Goal: Transaction & Acquisition: Purchase product/service

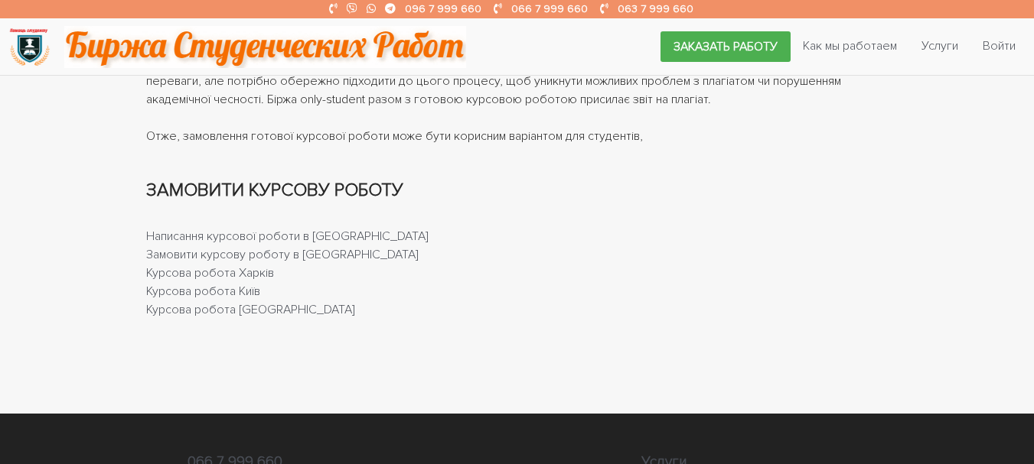
scroll to position [1683, 0]
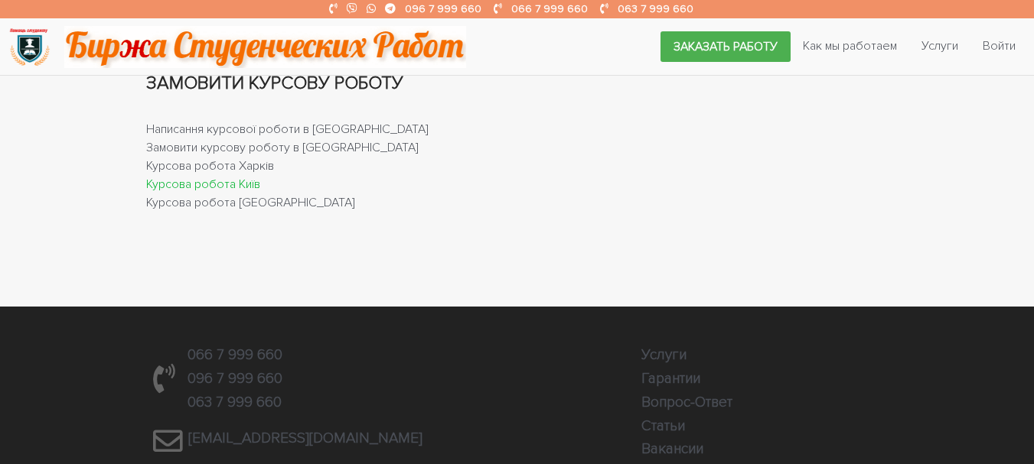
click at [238, 184] on link "Курсова робота Київ" at bounding box center [203, 184] width 114 height 15
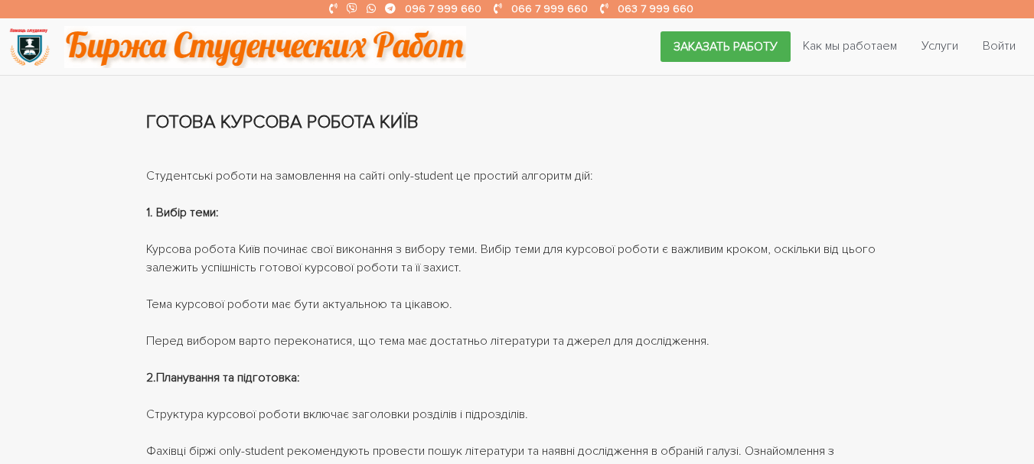
scroll to position [689, 0]
click at [718, 47] on link "Заказать работу" at bounding box center [725, 46] width 130 height 31
